Goal: Book appointment/travel/reservation

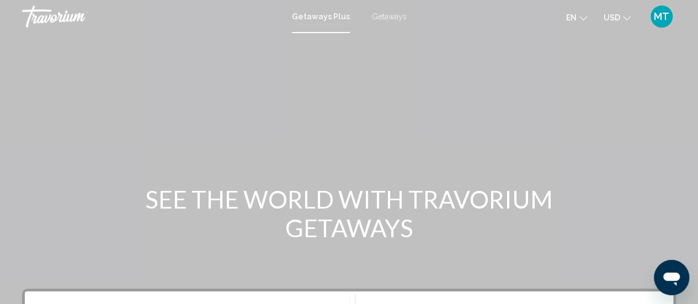
click at [393, 16] on span "Getaways" at bounding box center [389, 16] width 35 height 9
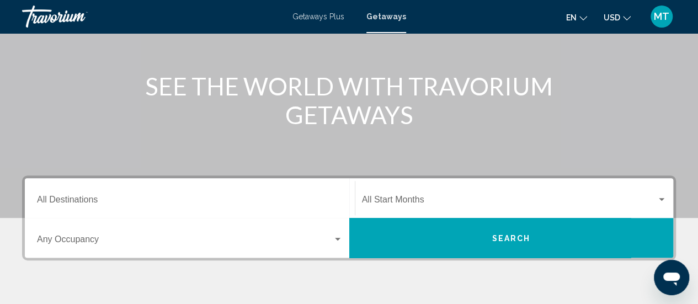
scroll to position [138, 0]
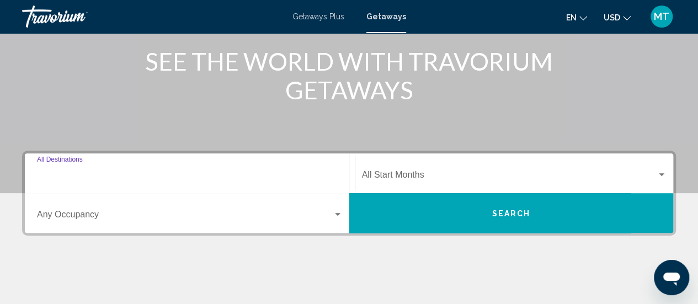
click at [48, 180] on input "Destination All Destinations" at bounding box center [190, 177] width 306 height 10
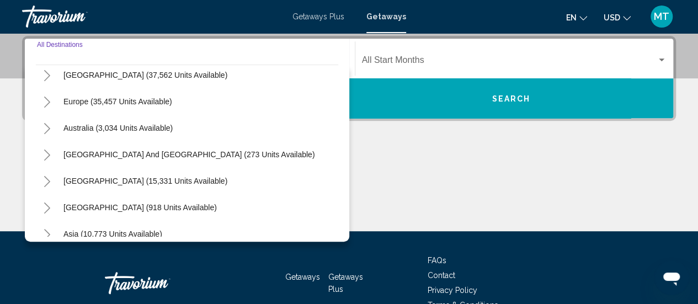
scroll to position [179, 0]
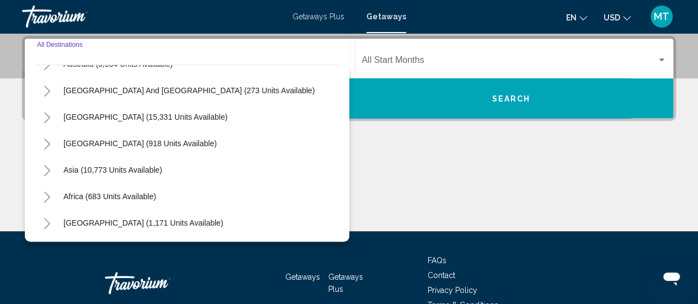
click at [50, 170] on icon "Toggle Asia (10,773 units available)" at bounding box center [47, 170] width 8 height 11
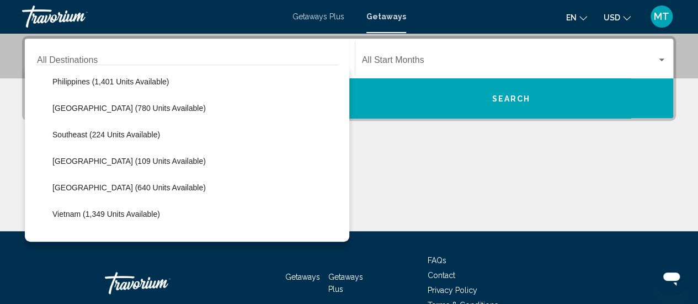
scroll to position [558, 0]
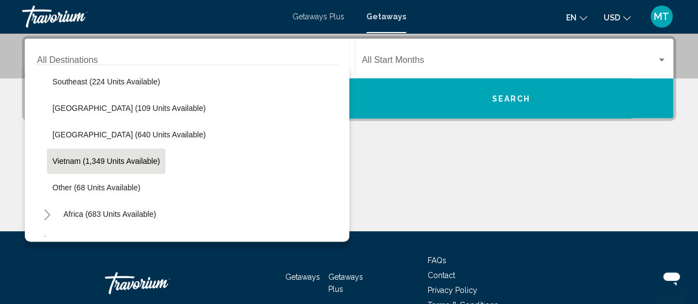
click at [62, 158] on span "Vietnam (1,349 units available)" at bounding box center [106, 161] width 108 height 9
type input "**********"
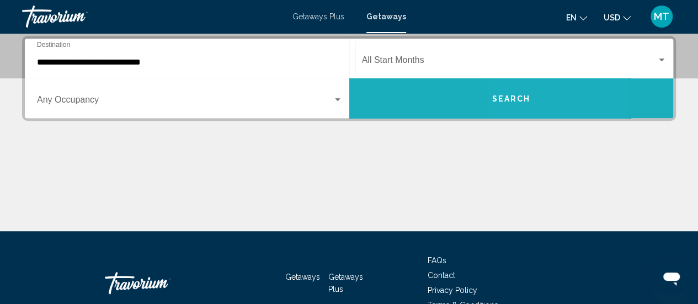
click at [531, 99] on button "Search" at bounding box center [511, 98] width 324 height 40
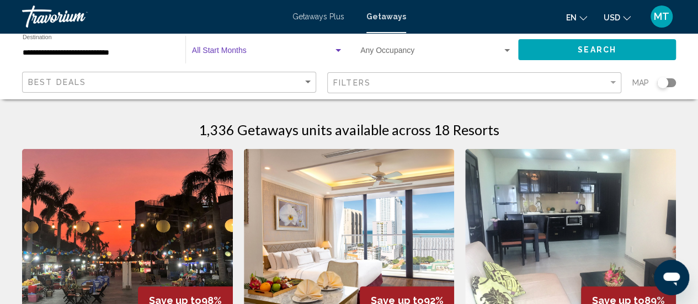
click at [230, 56] on span "Search widget" at bounding box center [262, 53] width 141 height 9
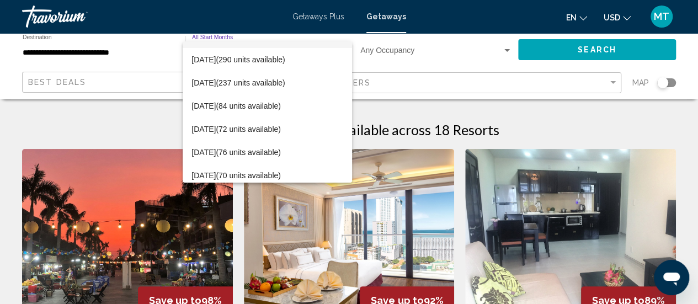
scroll to position [87, 0]
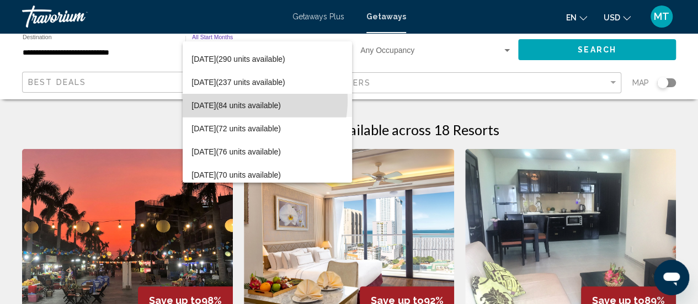
click at [236, 99] on span "[DATE] (84 units available)" at bounding box center [267, 105] width 152 height 23
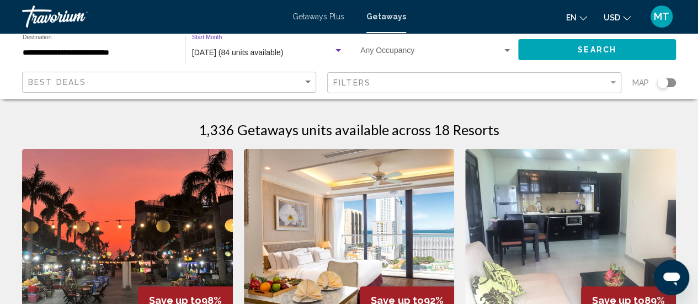
click at [570, 49] on button "Search" at bounding box center [597, 49] width 158 height 20
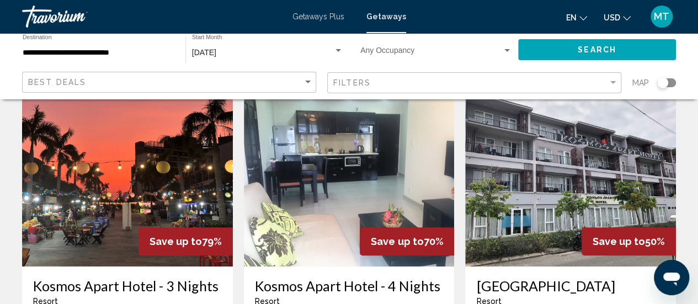
scroll to position [61, 0]
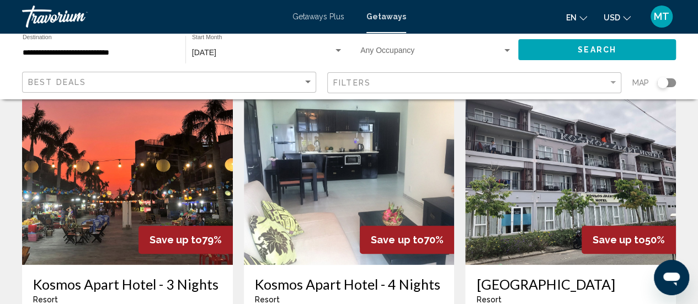
click at [266, 49] on div "[DATE]" at bounding box center [262, 53] width 141 height 9
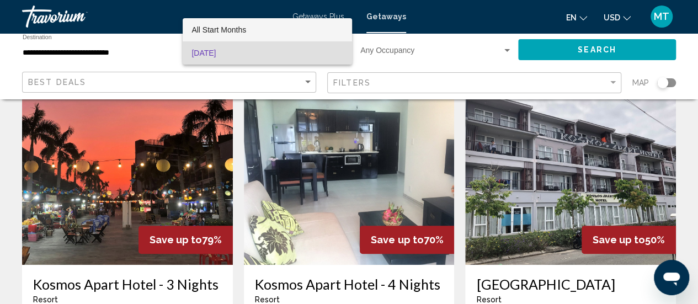
click at [244, 28] on span "All Start Months" at bounding box center [218, 29] width 55 height 9
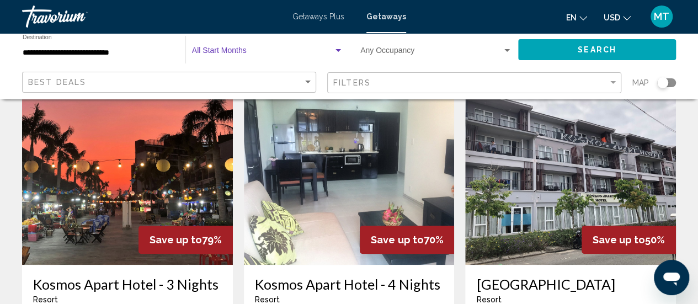
click at [585, 47] on span "Search" at bounding box center [597, 50] width 39 height 9
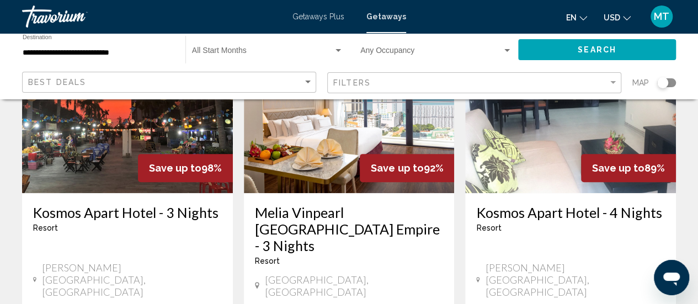
scroll to position [135, 0]
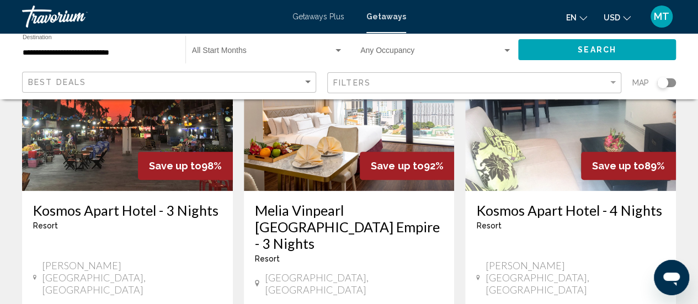
click at [508, 47] on div "Search widget" at bounding box center [507, 50] width 10 height 9
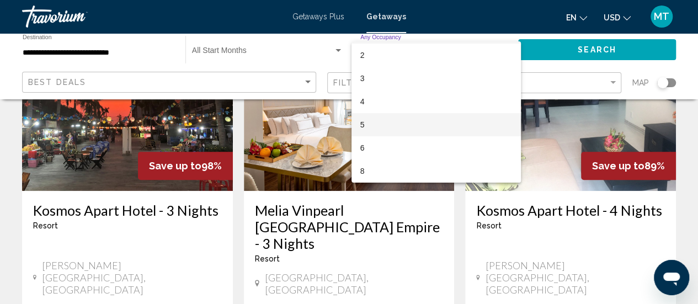
scroll to position [20, 0]
click at [104, 142] on div at bounding box center [349, 152] width 698 height 304
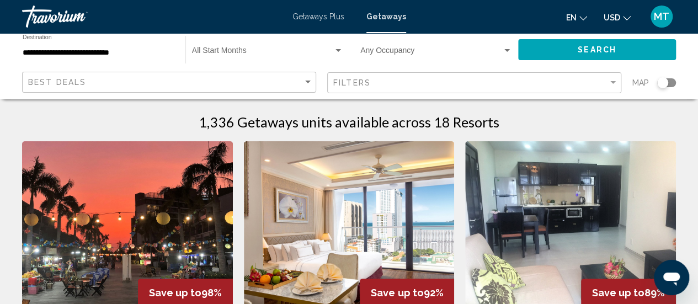
scroll to position [1, 0]
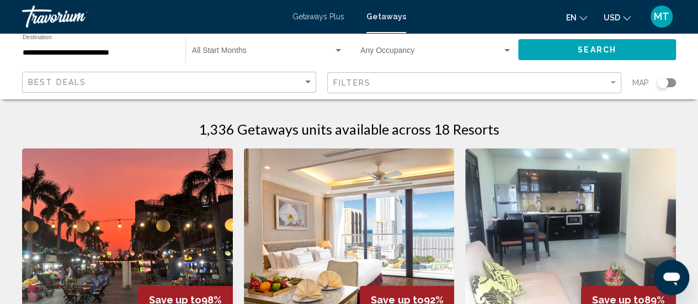
click at [356, 221] on img "Main content" at bounding box center [349, 236] width 211 height 177
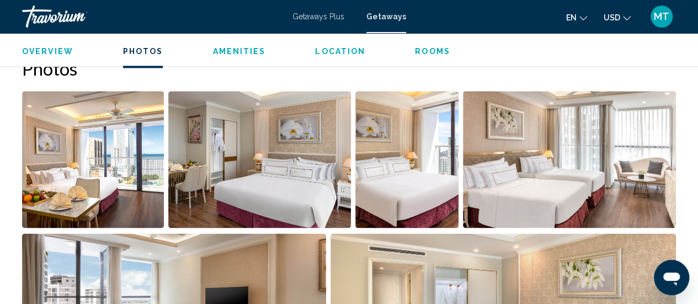
scroll to position [683, 0]
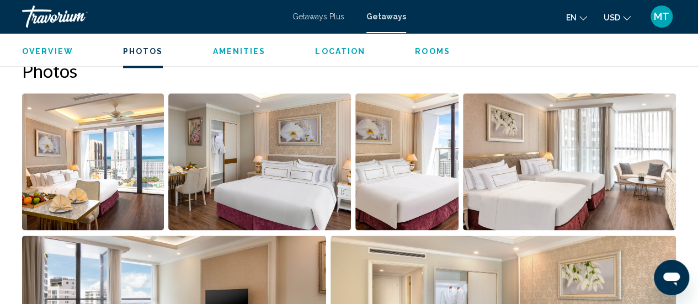
click at [423, 49] on span "Rooms" at bounding box center [432, 51] width 35 height 9
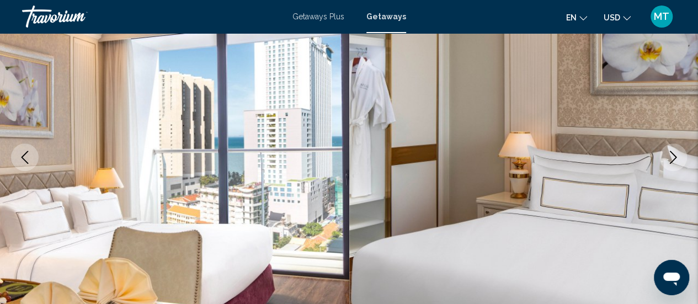
scroll to position [0, 0]
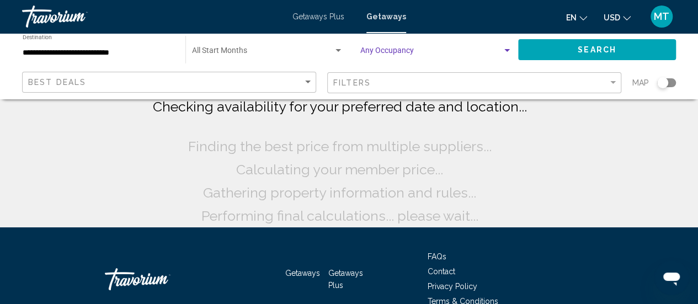
click at [503, 50] on div "Search widget" at bounding box center [507, 50] width 10 height 9
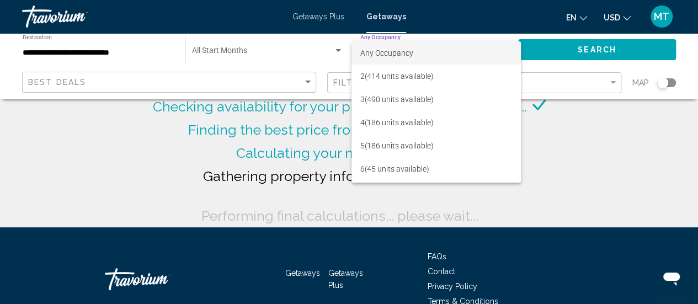
scroll to position [21, 0]
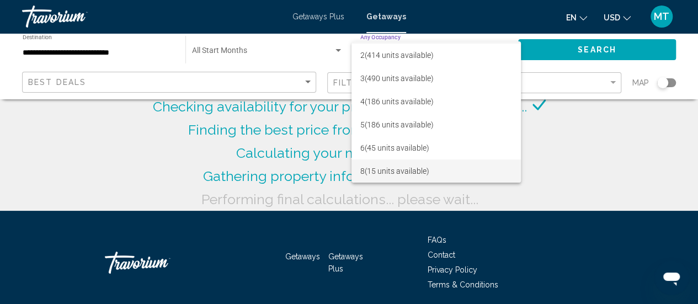
click at [404, 170] on span "8 (15 units available)" at bounding box center [436, 170] width 152 height 23
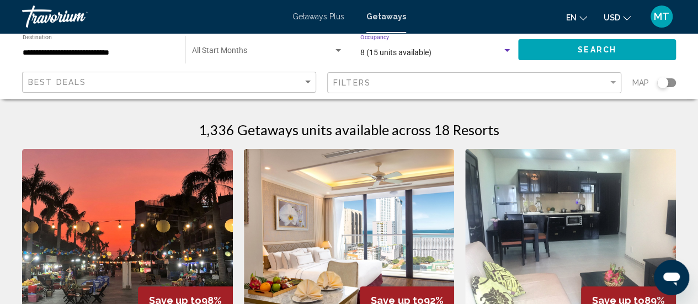
click at [526, 47] on button "Search" at bounding box center [597, 49] width 158 height 20
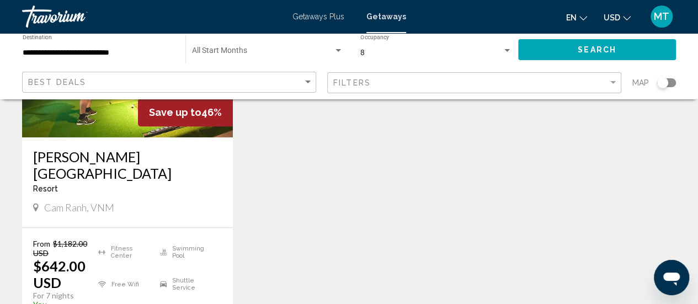
scroll to position [145, 0]
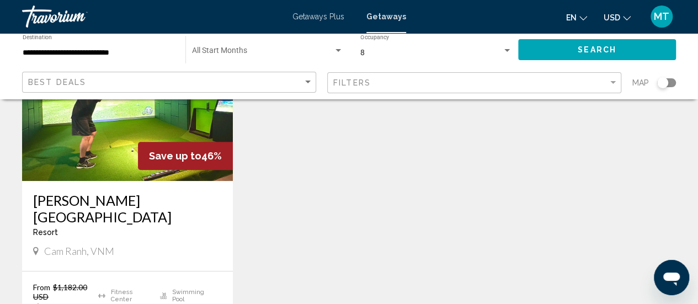
click at [124, 135] on img "Main content" at bounding box center [127, 92] width 211 height 177
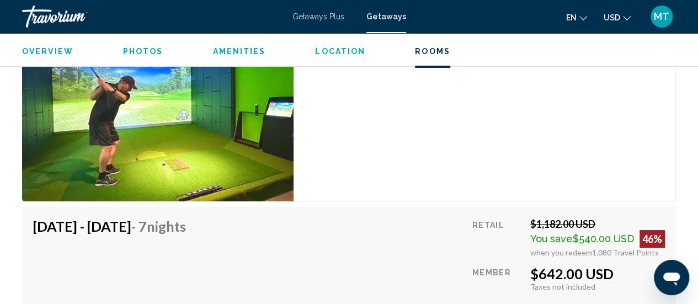
scroll to position [2010, 0]
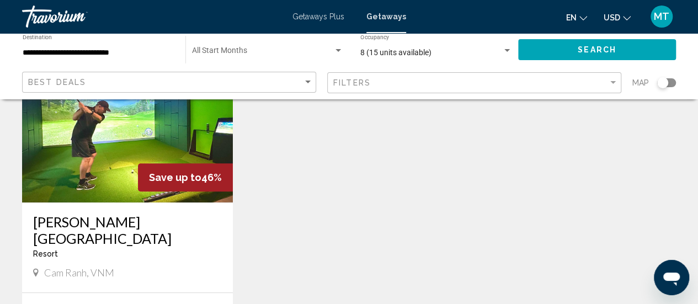
scroll to position [124, 0]
click at [100, 150] on img "Main content" at bounding box center [127, 113] width 211 height 177
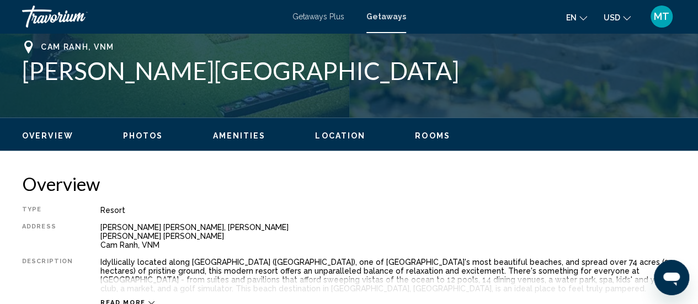
scroll to position [439, 0]
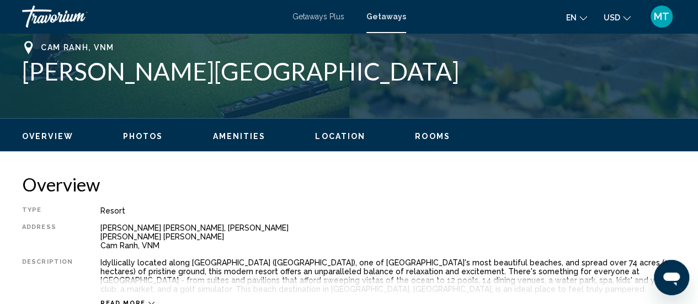
click at [426, 211] on div "Resort" at bounding box center [387, 210] width 575 height 9
